Goal: Entertainment & Leisure: Consume media (video, audio)

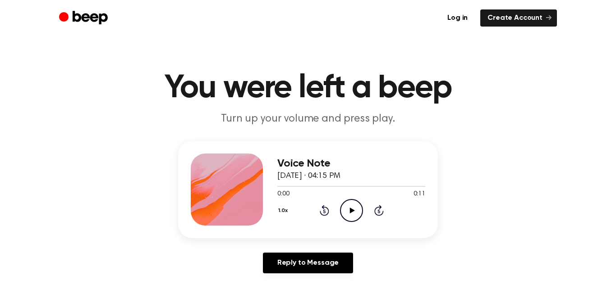
click at [347, 204] on icon "Play Audio" at bounding box center [351, 210] width 23 height 23
click at [345, 215] on icon "Play Audio" at bounding box center [351, 210] width 23 height 23
click at [352, 208] on icon "Play Audio" at bounding box center [351, 210] width 23 height 23
click at [356, 223] on div "Voice Note August 28, 2025 · 04:18 PM 0:00 0:10 Your browser does not support t…" at bounding box center [351, 190] width 148 height 72
click at [352, 203] on icon "Play Audio" at bounding box center [351, 210] width 23 height 23
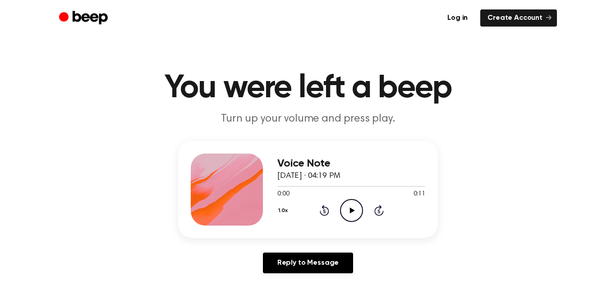
click at [351, 205] on icon "Play Audio" at bounding box center [351, 210] width 23 height 23
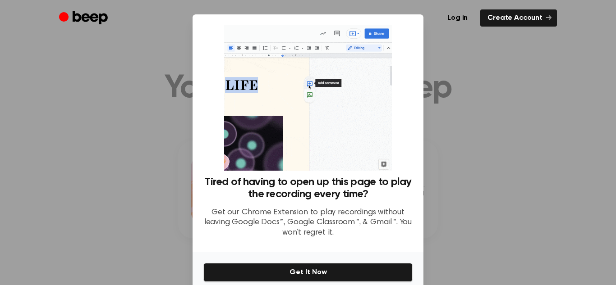
click at [472, 69] on div at bounding box center [308, 142] width 616 height 285
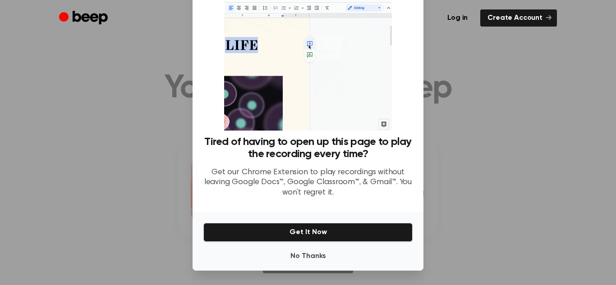
scroll to position [40, 0]
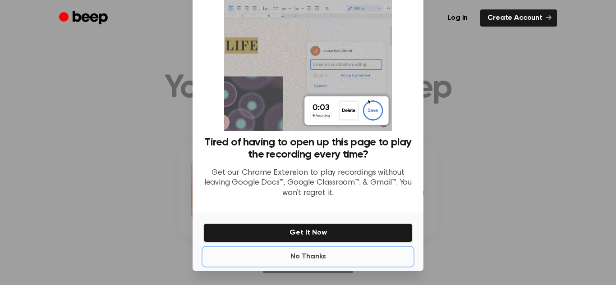
click at [298, 256] on button "No Thanks" at bounding box center [307, 257] width 209 height 18
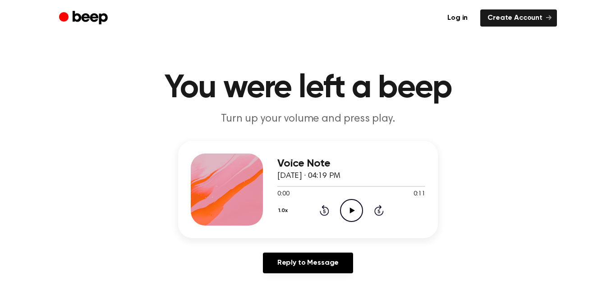
click at [343, 216] on icon "Play Audio" at bounding box center [351, 210] width 23 height 23
click at [337, 210] on div "1.0x Rewind 5 seconds Play Audio Skip 5 seconds" at bounding box center [351, 210] width 148 height 23
click at [350, 209] on icon at bounding box center [351, 211] width 5 height 6
click at [351, 208] on icon "Play Audio" at bounding box center [351, 210] width 23 height 23
click at [349, 202] on icon "Play Audio" at bounding box center [351, 210] width 23 height 23
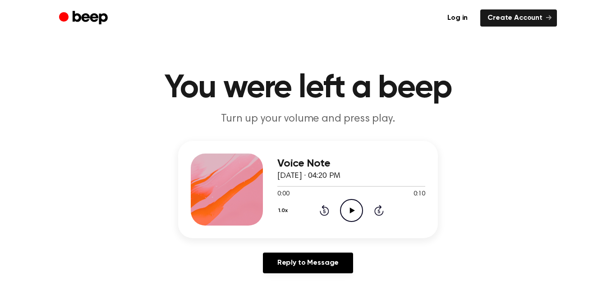
click at [349, 211] on icon "Play Audio" at bounding box center [351, 210] width 23 height 23
